Goal: Find specific page/section: Find specific page/section

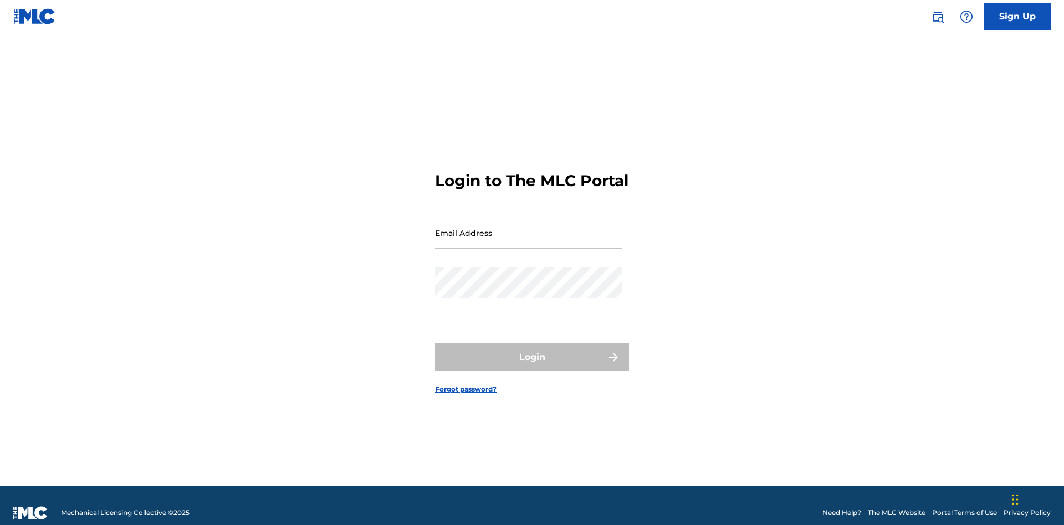
scroll to position [14, 0]
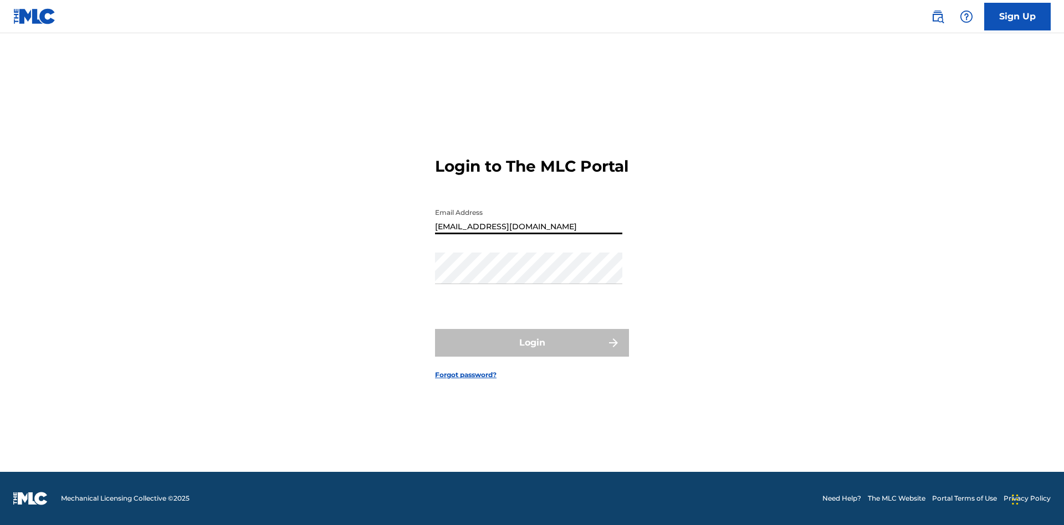
type input "[EMAIL_ADDRESS][DOMAIN_NAME]"
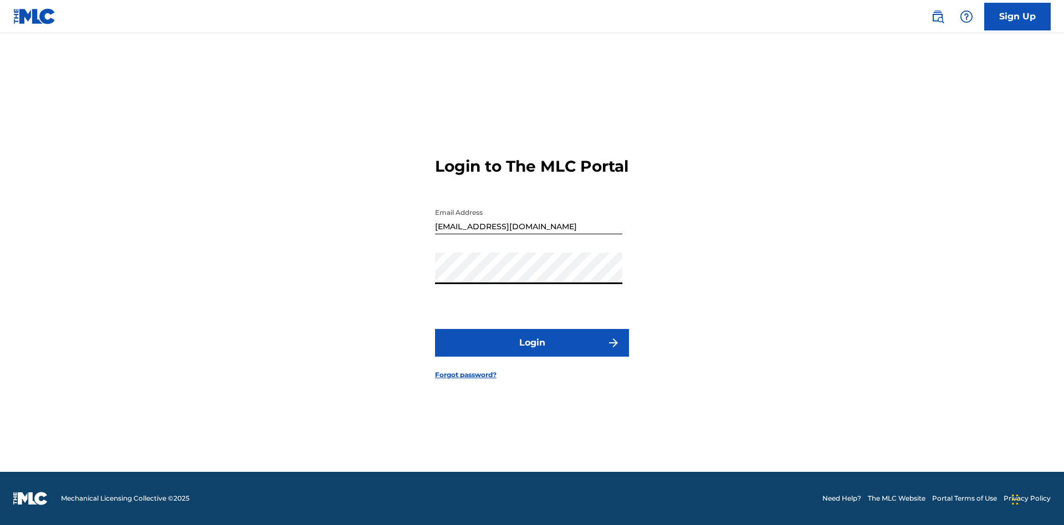
click at [532, 352] on button "Login" at bounding box center [532, 343] width 194 height 28
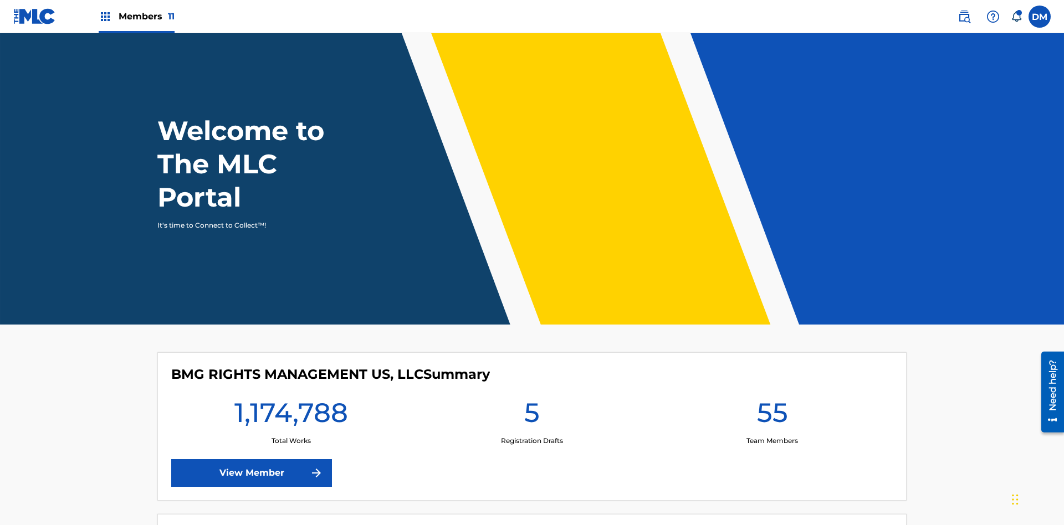
click at [136, 16] on span "Members 11" at bounding box center [147, 16] width 56 height 13
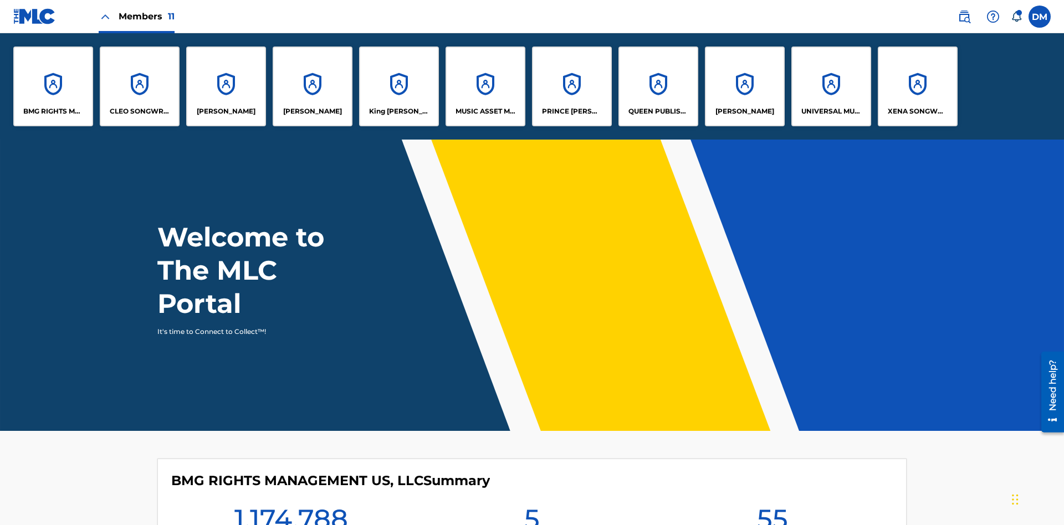
click at [831, 111] on p "UNIVERSAL MUSIC PUB GROUP" at bounding box center [831, 111] width 60 height 10
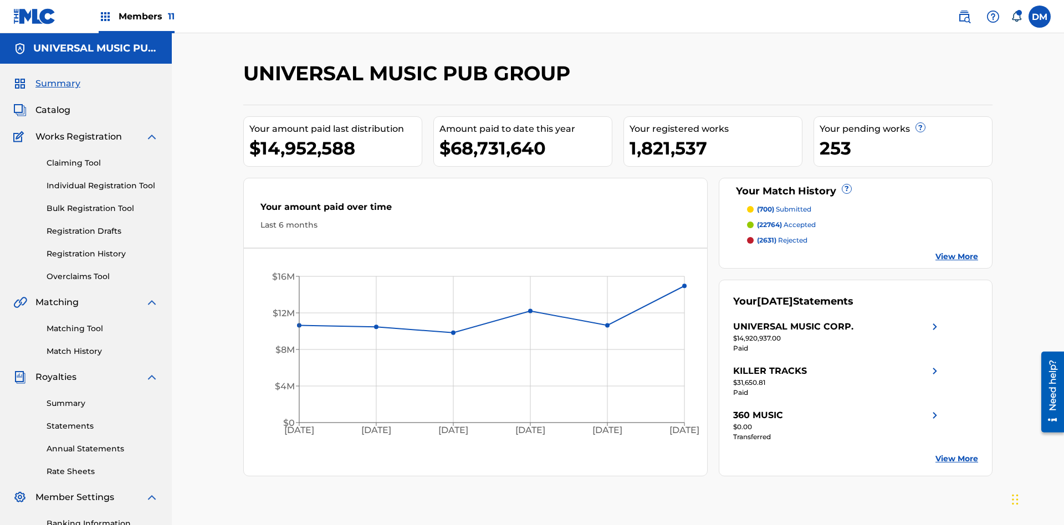
click at [53, 104] on span "Catalog" at bounding box center [52, 110] width 35 height 13
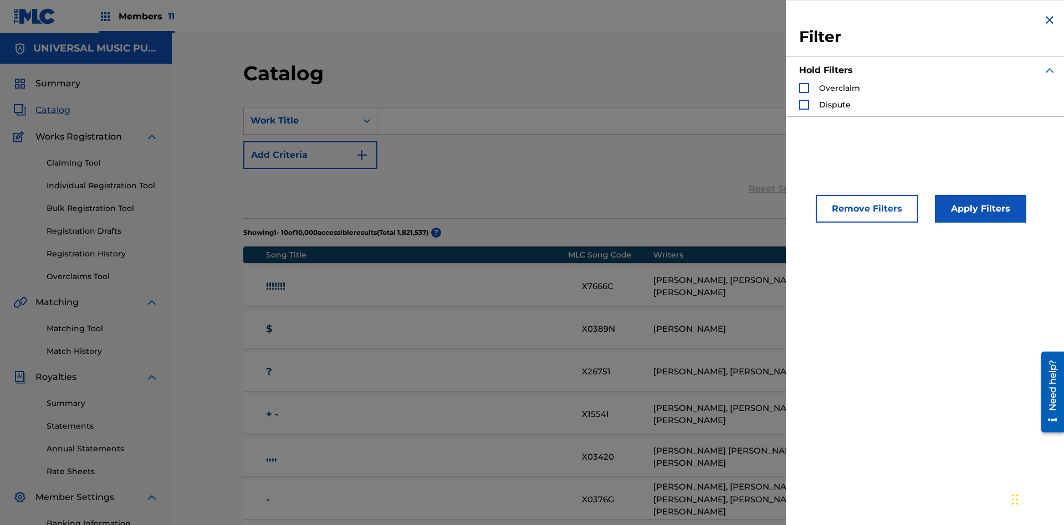
click at [804, 88] on div "Search Form" at bounding box center [804, 88] width 10 height 10
click at [978, 209] on button "Apply Filters" at bounding box center [980, 209] width 91 height 28
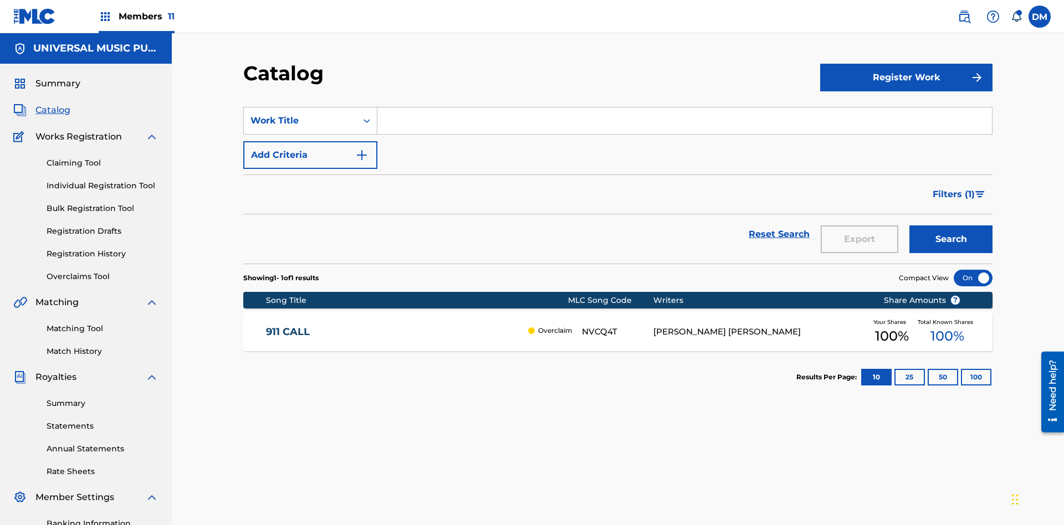
click at [953, 188] on span "Filters ( 1 )" at bounding box center [953, 194] width 42 height 13
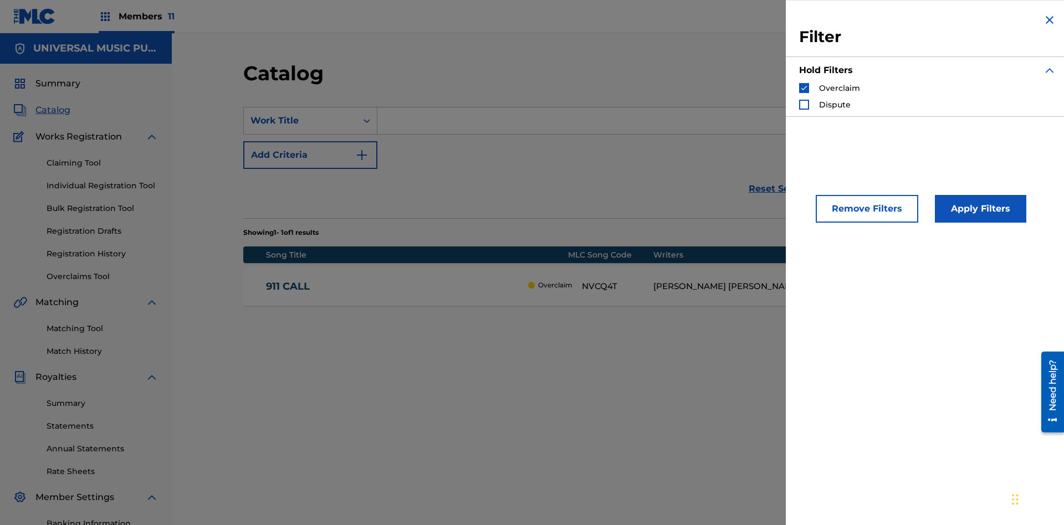
scroll to position [121, 0]
